Goal: Navigation & Orientation: Understand site structure

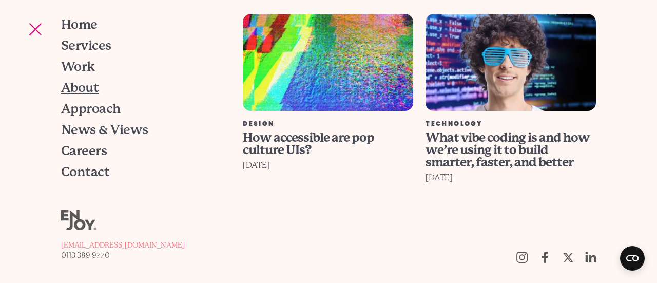
click at [90, 87] on span "About" at bounding box center [79, 87] width 37 height 13
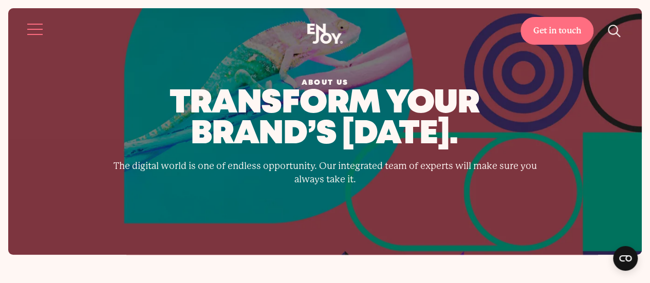
click at [34, 27] on button "Site navigation" at bounding box center [36, 29] width 22 height 22
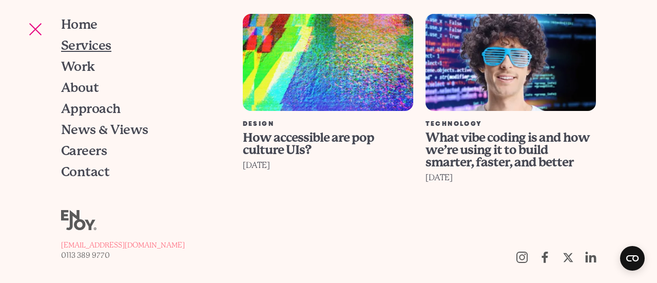
click at [88, 48] on span "Services" at bounding box center [86, 45] width 50 height 13
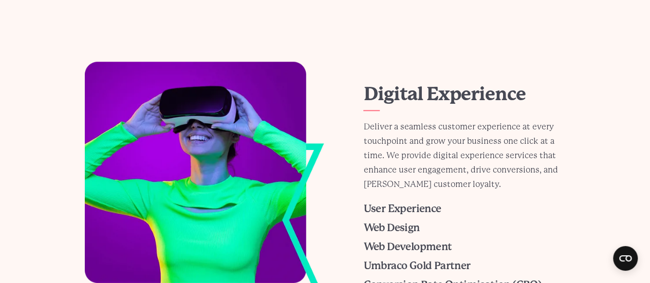
scroll to position [616, 0]
